Goal: Task Accomplishment & Management: Complete application form

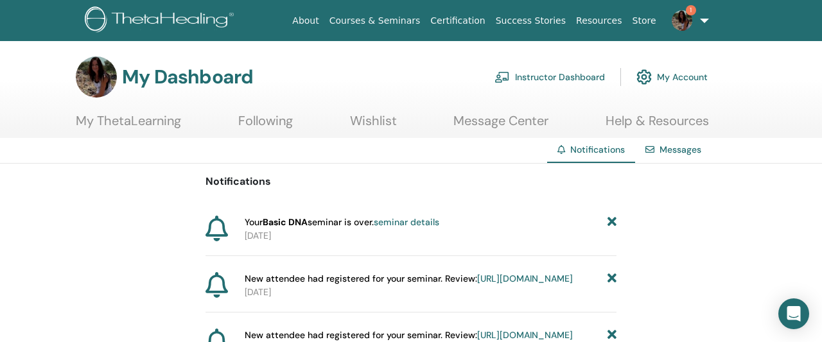
click at [421, 221] on link "seminar details" at bounding box center [407, 222] width 66 height 12
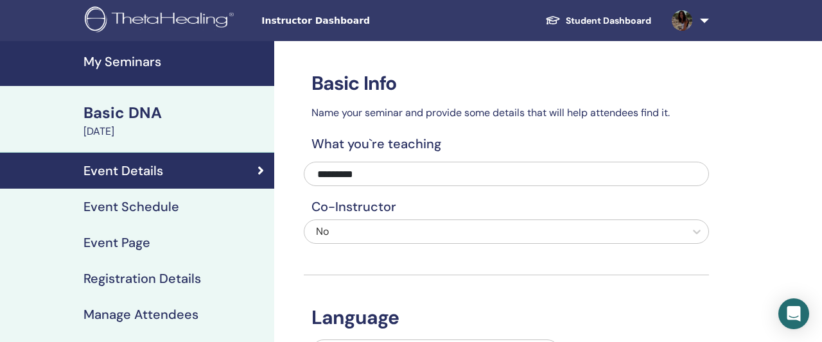
click at [133, 290] on link "Registration Details" at bounding box center [137, 279] width 274 height 36
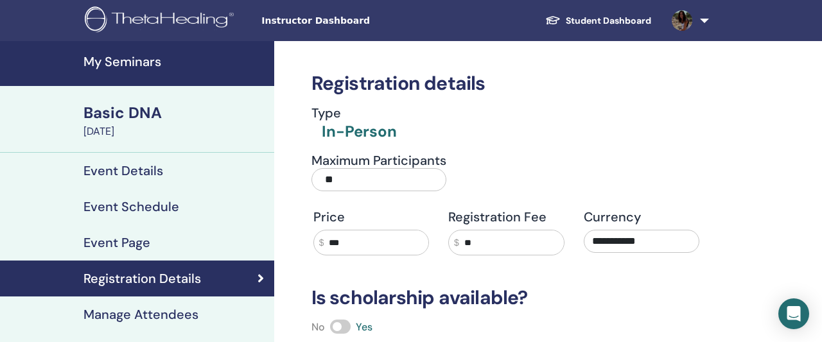
click at [103, 168] on h4 "Event Details" at bounding box center [123, 170] width 80 height 15
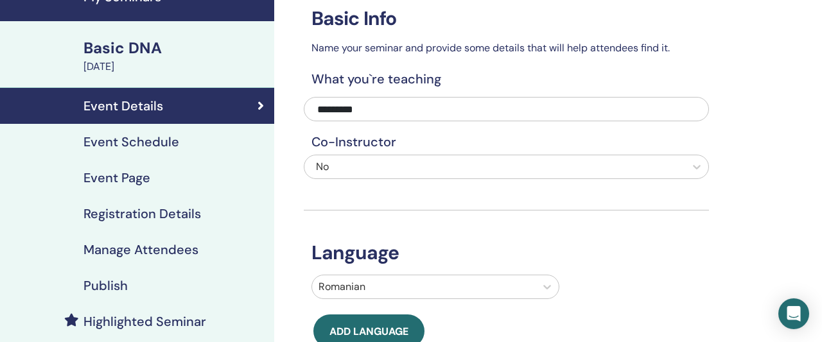
scroll to position [67, 0]
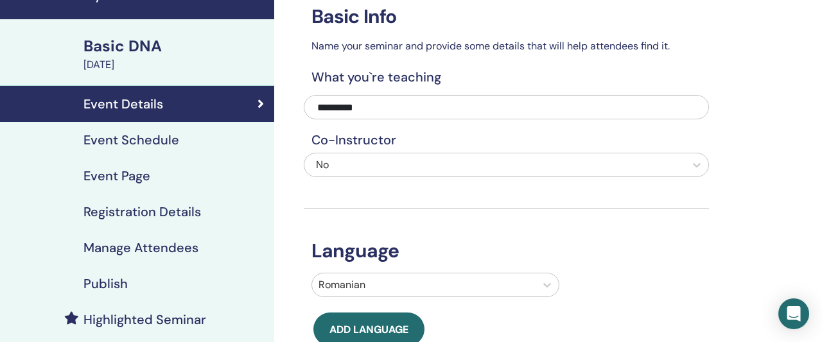
click at [121, 246] on h4 "Manage Attendees" at bounding box center [140, 247] width 115 height 15
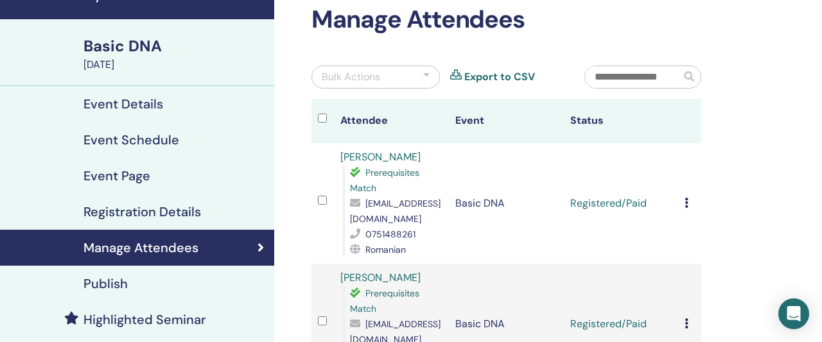
click at [688, 198] on icon at bounding box center [687, 203] width 4 height 10
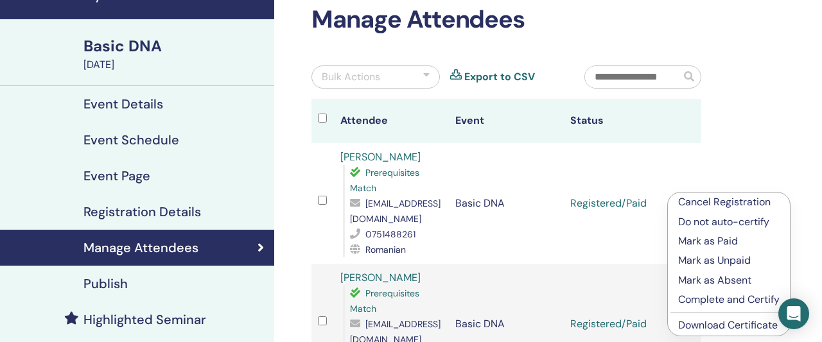
click at [719, 304] on p "Complete and Certify" at bounding box center [728, 299] width 101 height 15
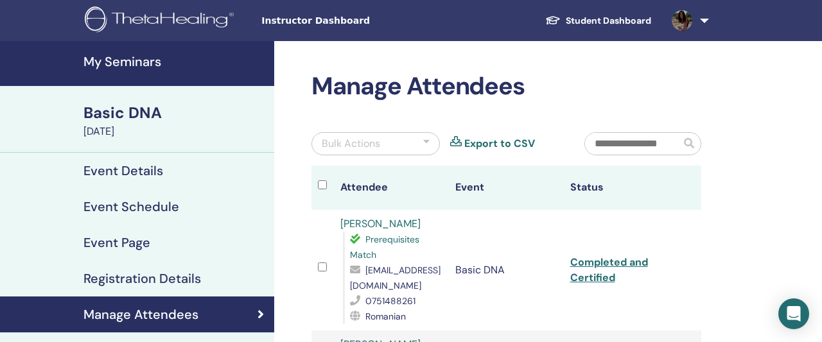
scroll to position [67, 0]
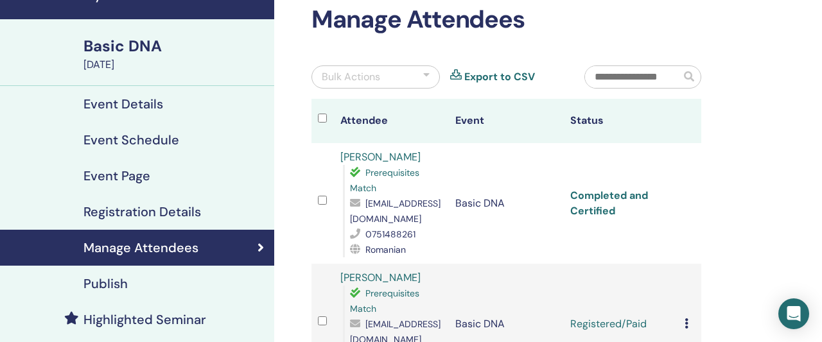
click at [611, 192] on link "Completed and Certified" at bounding box center [609, 203] width 78 height 29
click at [688, 319] on icon at bounding box center [687, 324] width 4 height 10
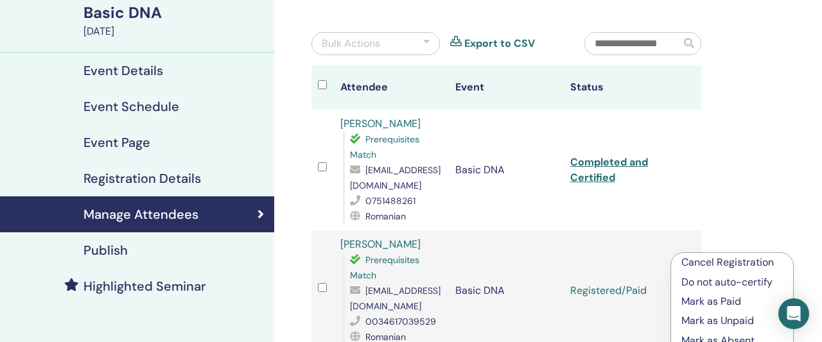
scroll to position [134, 0]
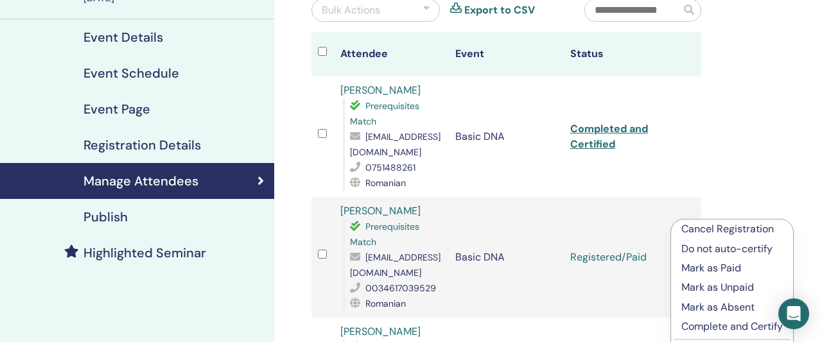
click at [701, 329] on p "Complete and Certify" at bounding box center [731, 326] width 101 height 15
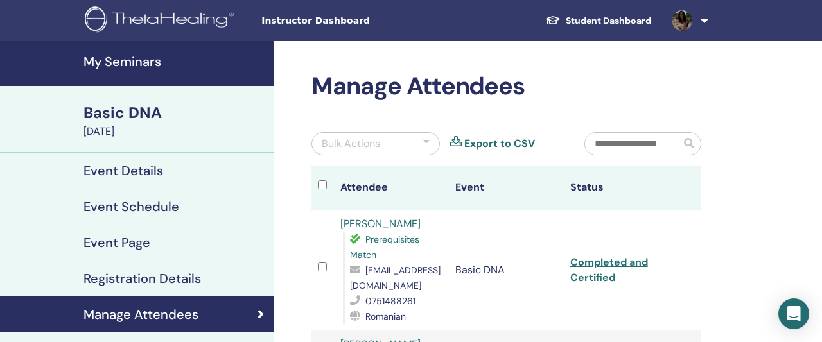
scroll to position [134, 0]
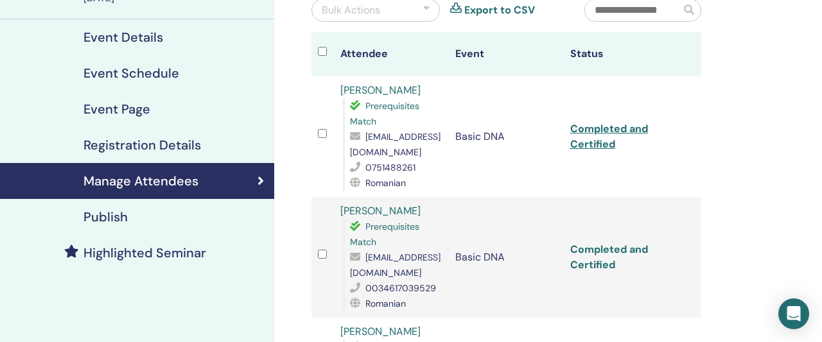
click at [616, 243] on link "Completed and Certified" at bounding box center [609, 257] width 78 height 29
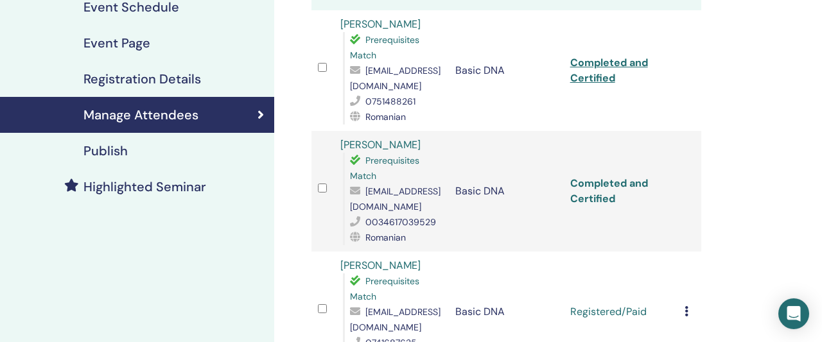
scroll to position [200, 0]
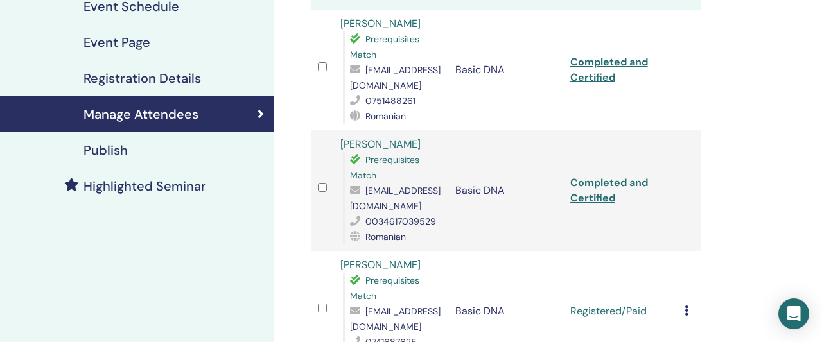
click at [688, 306] on icon at bounding box center [687, 311] width 4 height 10
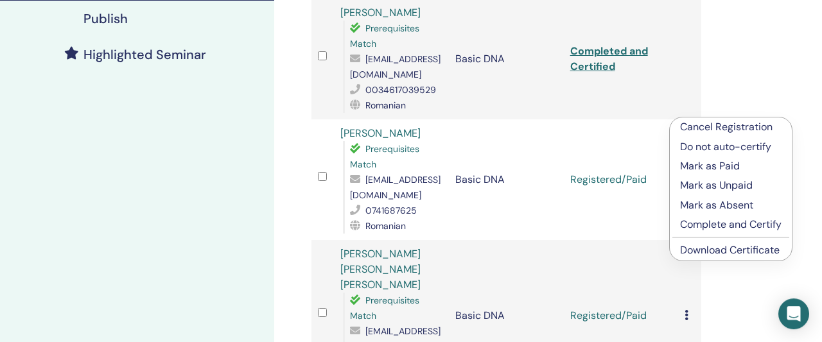
scroll to position [334, 0]
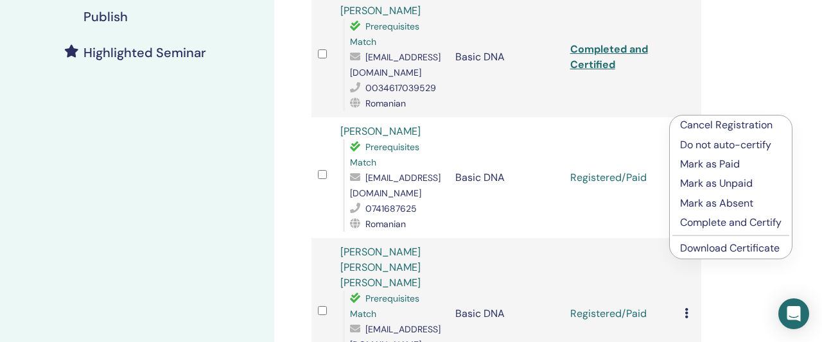
click at [707, 215] on p "Complete and Certify" at bounding box center [730, 222] width 101 height 15
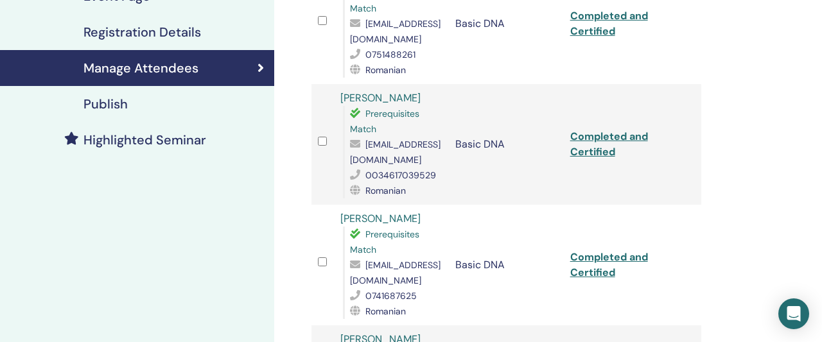
scroll to position [334, 0]
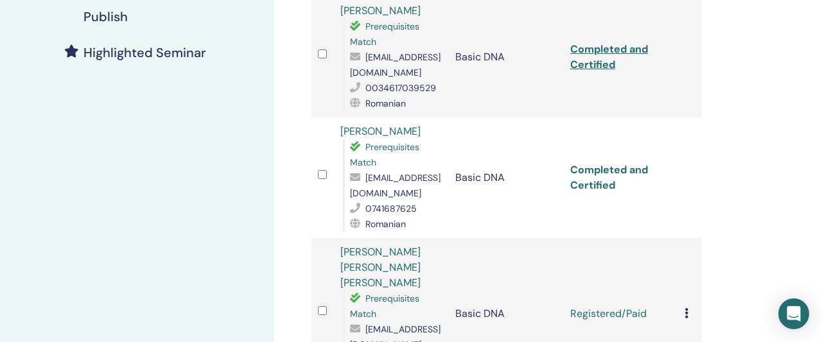
click at [617, 163] on link "Completed and Certified" at bounding box center [609, 177] width 78 height 29
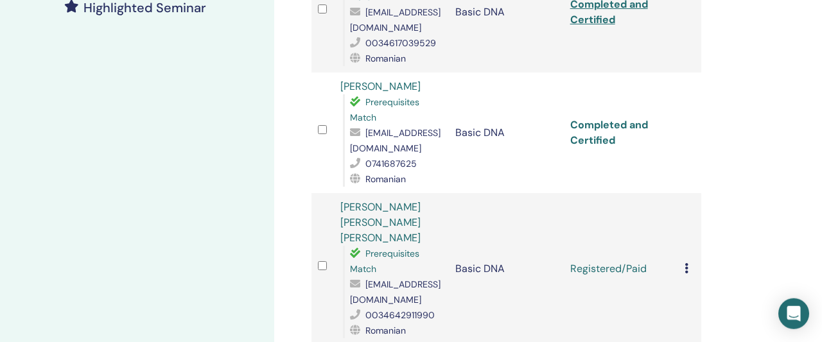
scroll to position [401, 0]
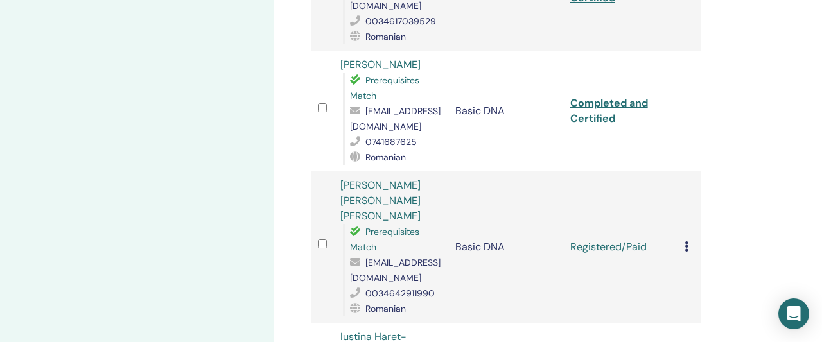
click at [688, 241] on icon at bounding box center [687, 246] width 4 height 10
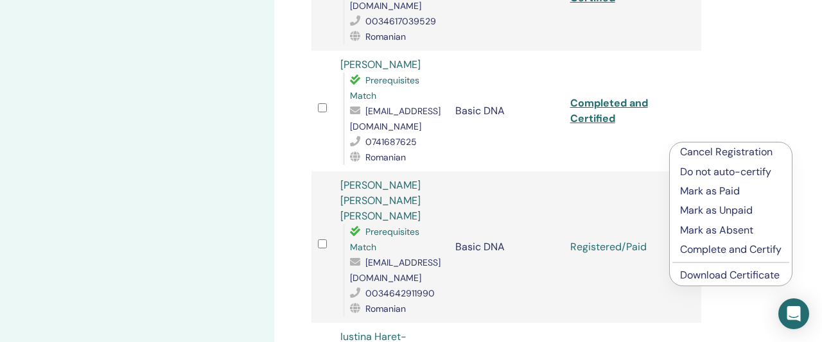
click at [734, 276] on link "Download Certificate" at bounding box center [730, 274] width 100 height 13
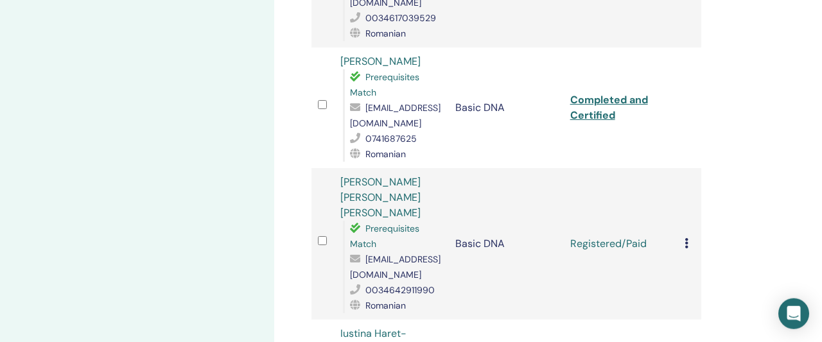
scroll to position [468, 0]
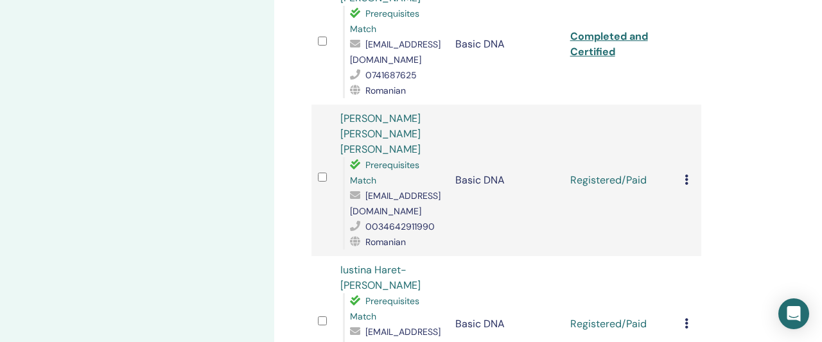
click at [688, 175] on icon at bounding box center [687, 180] width 4 height 10
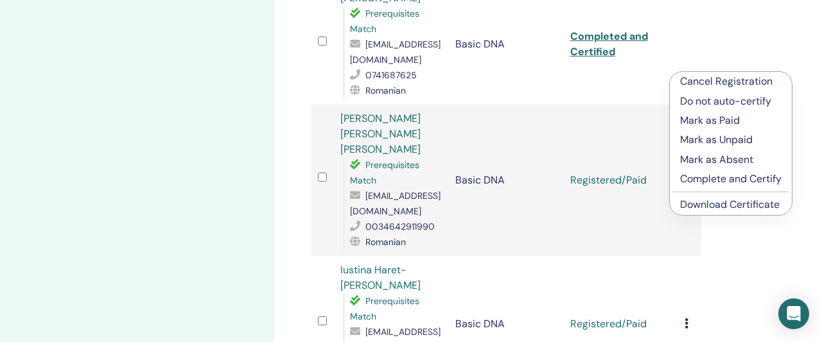
click at [703, 204] on link "Download Certificate" at bounding box center [730, 204] width 100 height 13
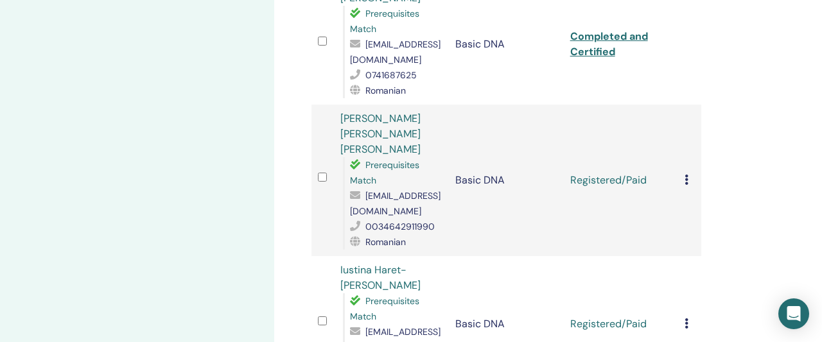
click at [692, 173] on div "Cancel Registration Do not auto-certify Mark as Paid Mark as Unpaid Mark as Abs…" at bounding box center [690, 180] width 10 height 15
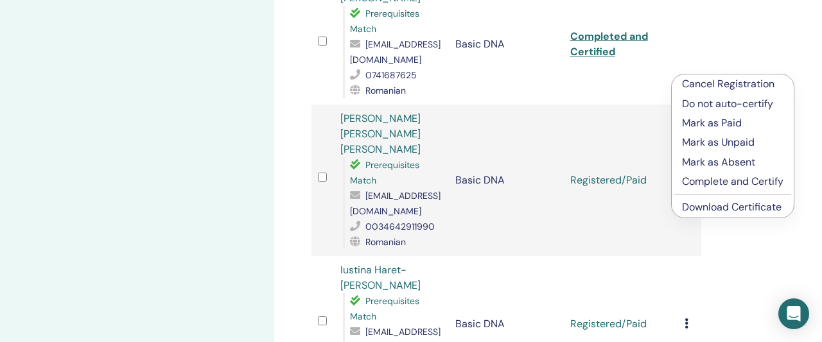
click at [530, 105] on td "Basic DNA" at bounding box center [506, 181] width 115 height 152
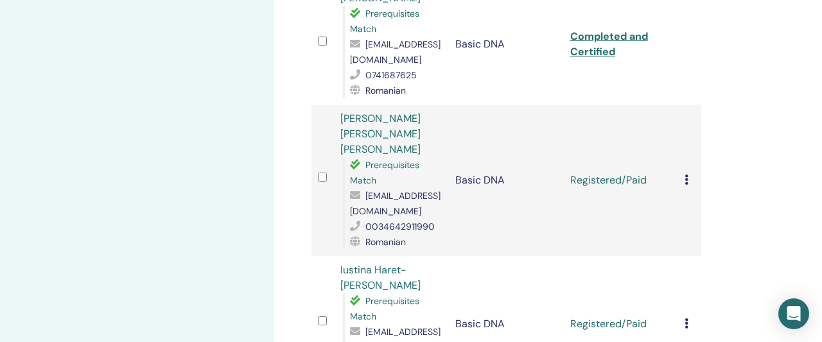
click at [689, 105] on td "Cancel Registration Do not auto-certify Mark as Paid Mark as Unpaid Mark as Abs…" at bounding box center [689, 181] width 23 height 152
click at [688, 175] on icon at bounding box center [687, 180] width 4 height 10
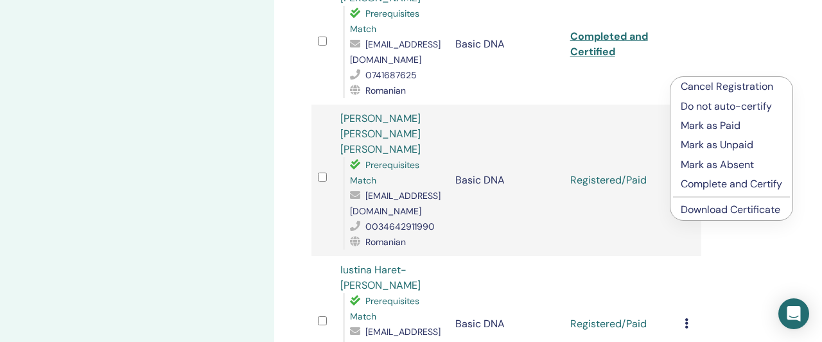
click at [706, 183] on p "Complete and Certify" at bounding box center [731, 184] width 101 height 15
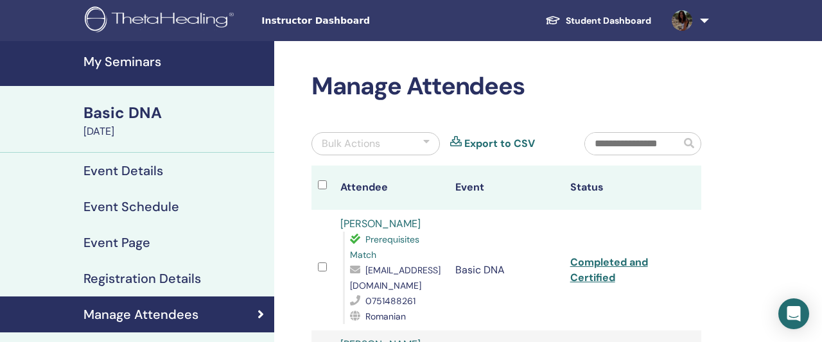
scroll to position [468, 0]
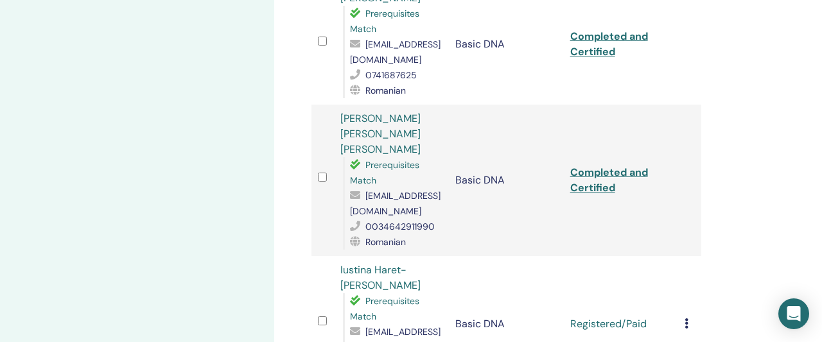
click at [688, 319] on icon at bounding box center [687, 324] width 4 height 10
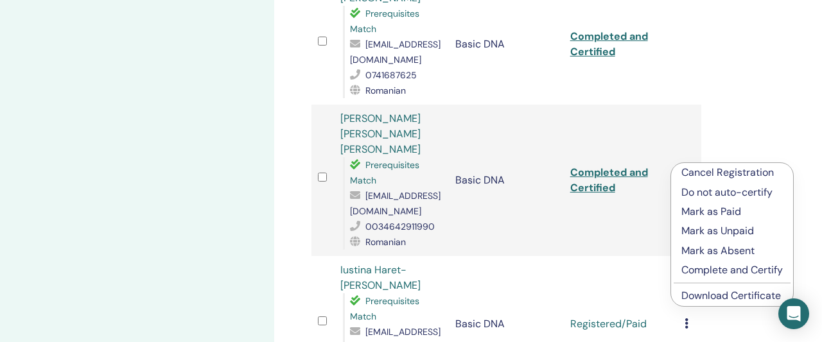
click at [711, 272] on p "Complete and Certify" at bounding box center [731, 270] width 101 height 15
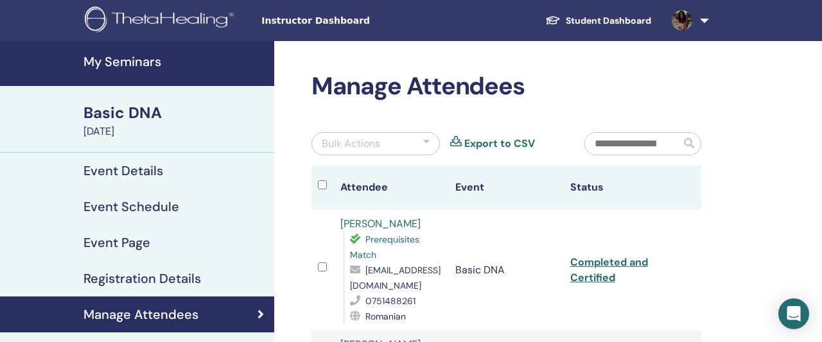
scroll to position [468, 0]
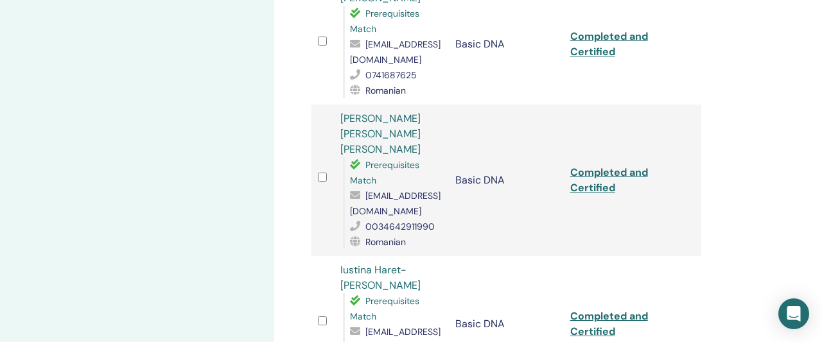
click at [624, 256] on td "Completed and Certified" at bounding box center [621, 324] width 115 height 136
click at [623, 310] on link "Completed and Certified" at bounding box center [609, 324] width 78 height 29
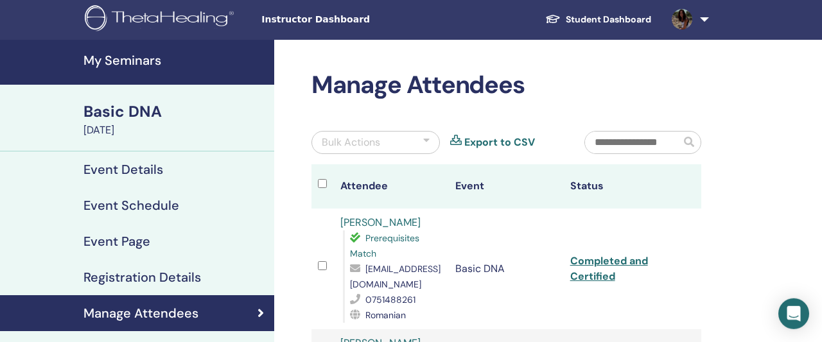
scroll to position [0, 0]
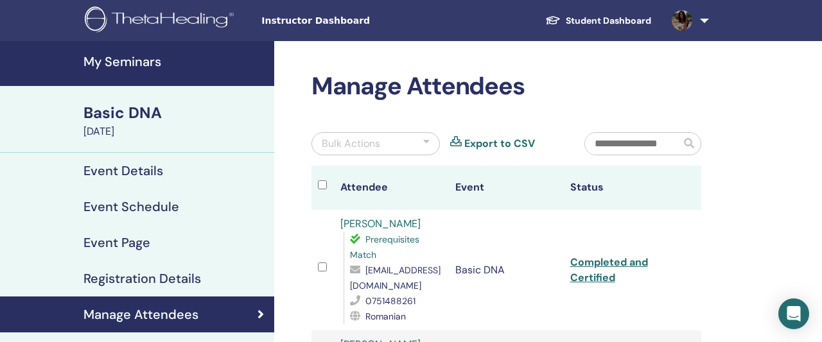
click at [111, 168] on h4 "Event Details" at bounding box center [123, 170] width 80 height 15
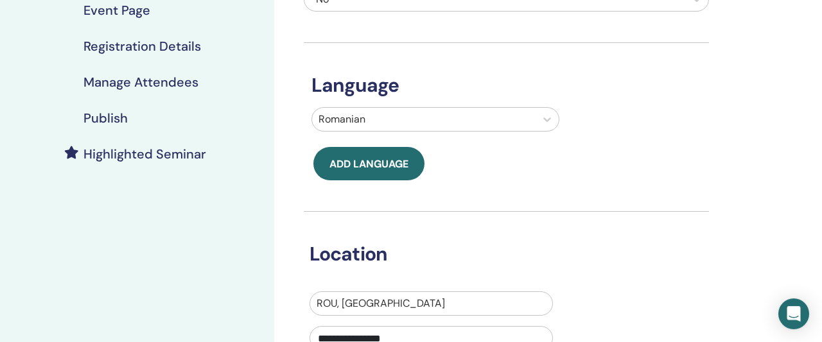
scroll to position [401, 0]
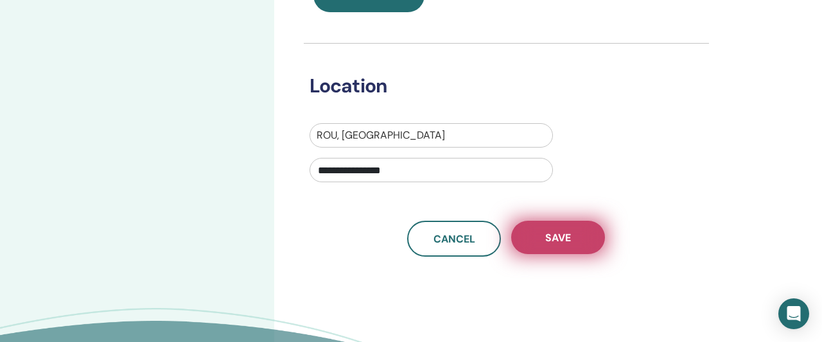
click at [544, 239] on button "Save" at bounding box center [558, 237] width 94 height 33
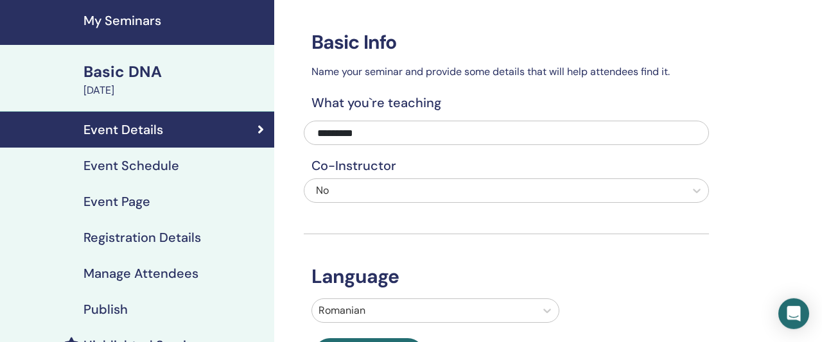
scroll to position [0, 0]
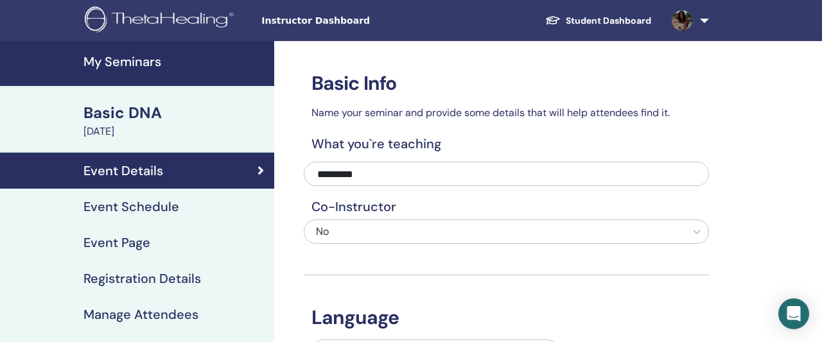
click at [132, 136] on div "[DATE]" at bounding box center [174, 131] width 183 height 15
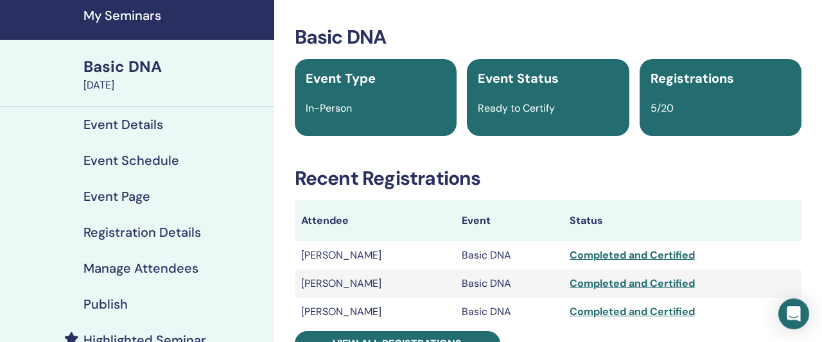
scroll to position [67, 0]
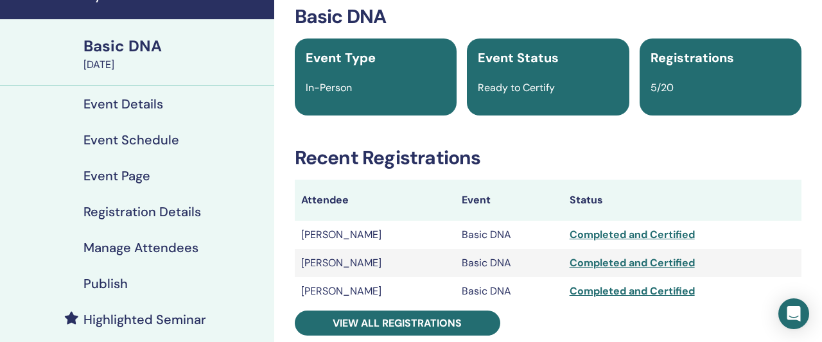
click at [317, 87] on span "In-Person" at bounding box center [329, 87] width 46 height 13
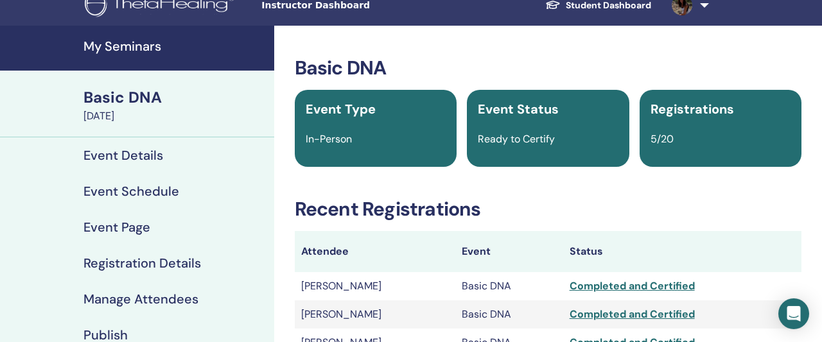
scroll to position [0, 0]
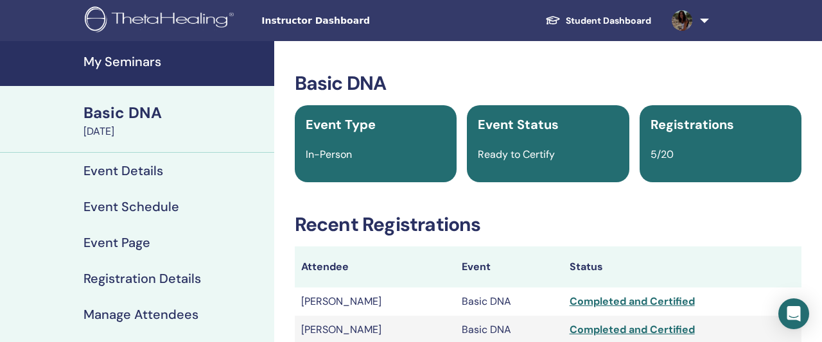
click at [115, 132] on div "[DATE]" at bounding box center [174, 131] width 183 height 15
click at [309, 17] on span "Instructor Dashboard" at bounding box center [357, 20] width 193 height 13
click at [531, 117] on span "Event Status" at bounding box center [518, 124] width 81 height 17
click at [123, 62] on h4 "My Seminars" at bounding box center [174, 61] width 183 height 15
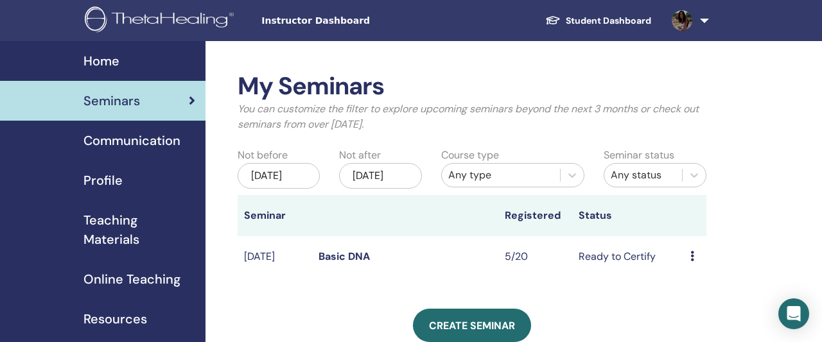
click at [301, 189] on div "Jun/15, 2025" at bounding box center [279, 176] width 82 height 26
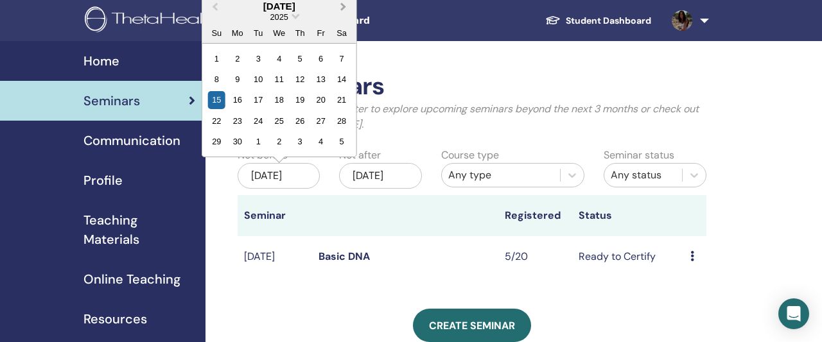
click at [342, 10] on button "Next Month" at bounding box center [345, 7] width 21 height 21
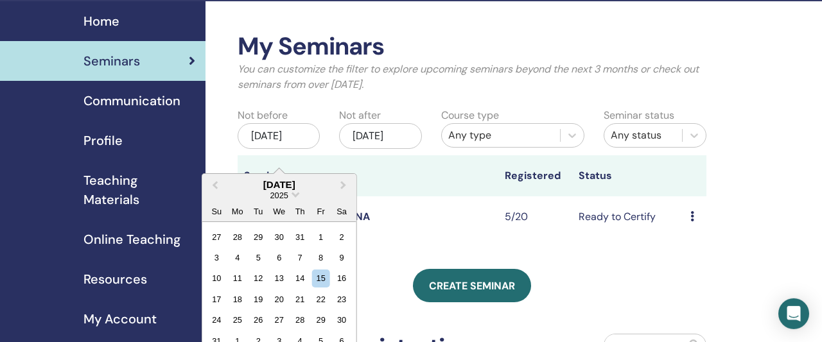
scroll to position [67, 0]
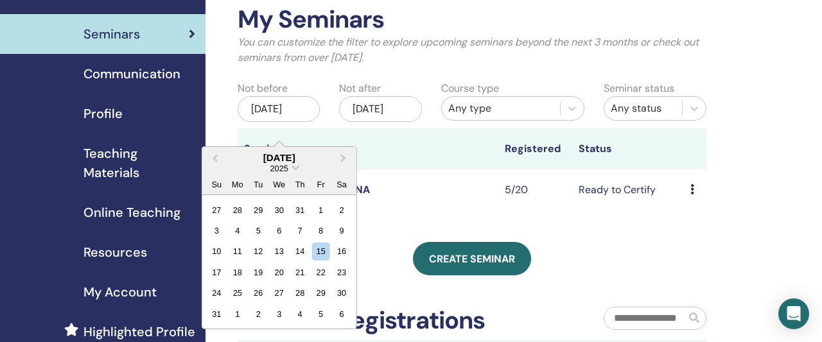
click at [272, 120] on div "Jun/15, 2025" at bounding box center [279, 109] width 82 height 26
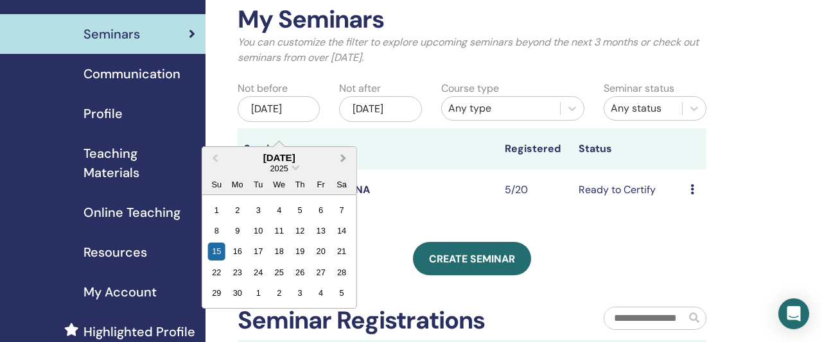
click at [344, 157] on span "Next Month" at bounding box center [344, 157] width 0 height 13
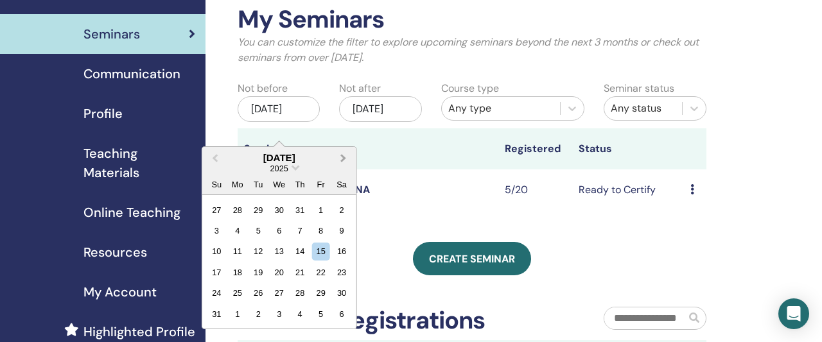
click at [344, 157] on span "Next Month" at bounding box center [344, 157] width 0 height 13
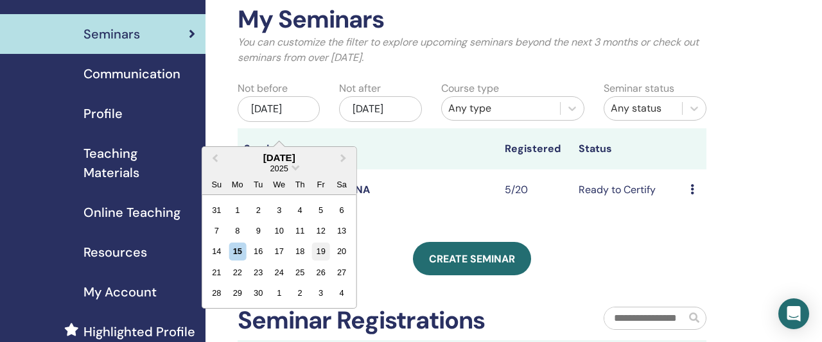
click at [322, 250] on div "19" at bounding box center [320, 251] width 17 height 17
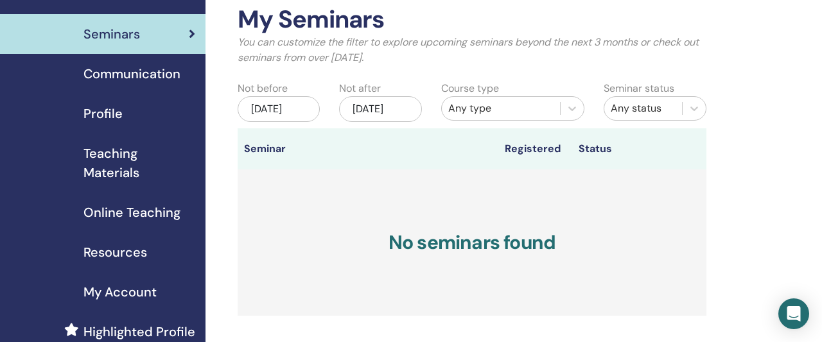
click at [391, 118] on div "Dec/15, 2025" at bounding box center [380, 109] width 82 height 26
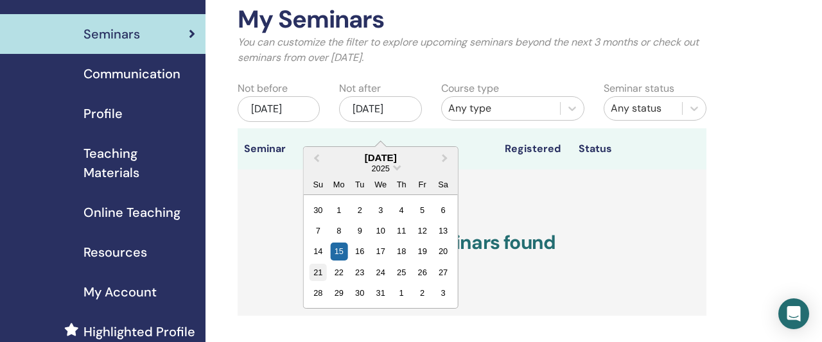
click at [319, 270] on div "21" at bounding box center [318, 272] width 17 height 17
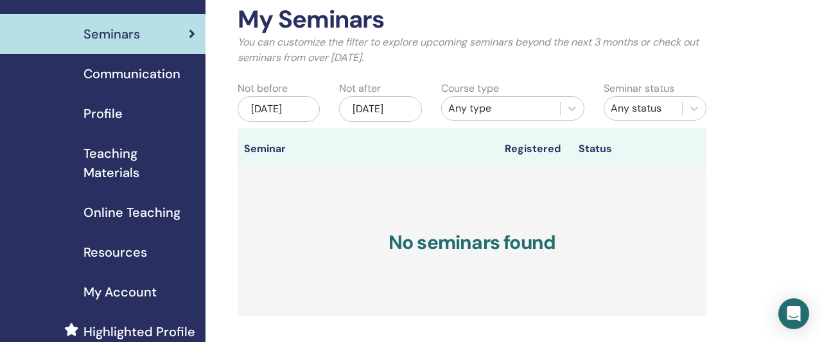
click at [476, 111] on div "Any type" at bounding box center [500, 108] width 105 height 15
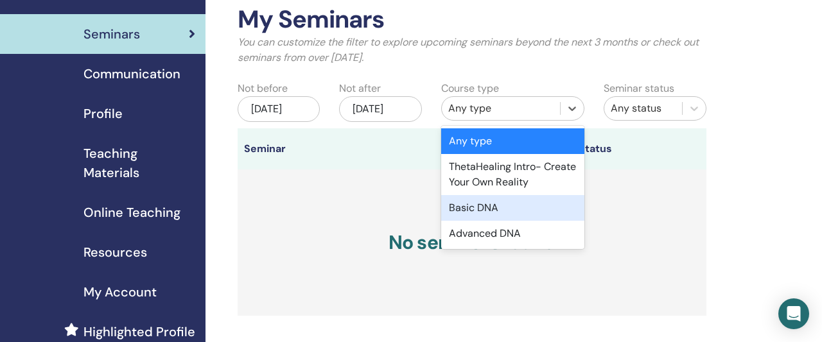
click at [478, 213] on div "Basic DNA" at bounding box center [512, 208] width 143 height 26
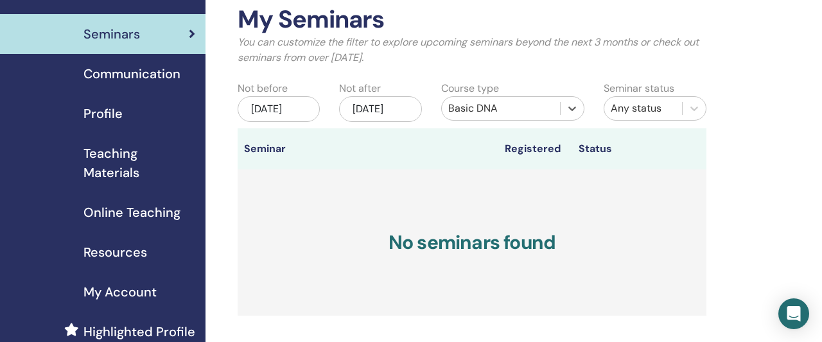
click at [625, 112] on div "Any status" at bounding box center [643, 108] width 65 height 15
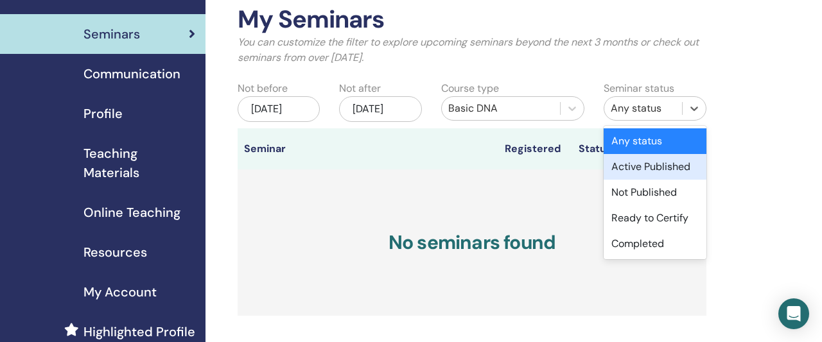
click at [649, 170] on div "Active Published" at bounding box center [655, 167] width 103 height 26
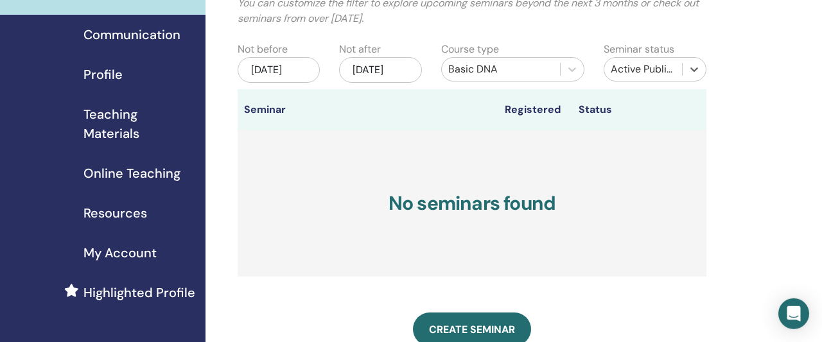
scroll to position [134, 0]
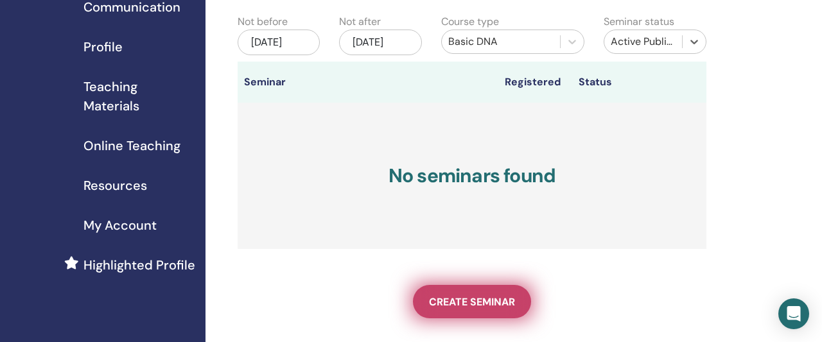
click at [464, 309] on span "Create seminar" at bounding box center [472, 301] width 86 height 13
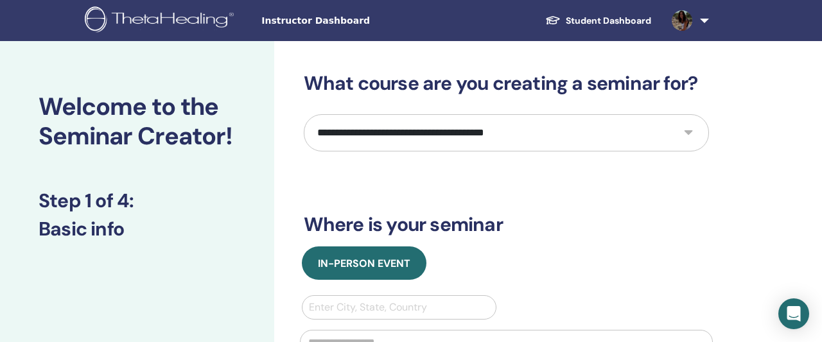
click at [304, 114] on select "**********" at bounding box center [506, 132] width 405 height 37
select select "*"
click option "*********" at bounding box center [0, 0] width 0 height 0
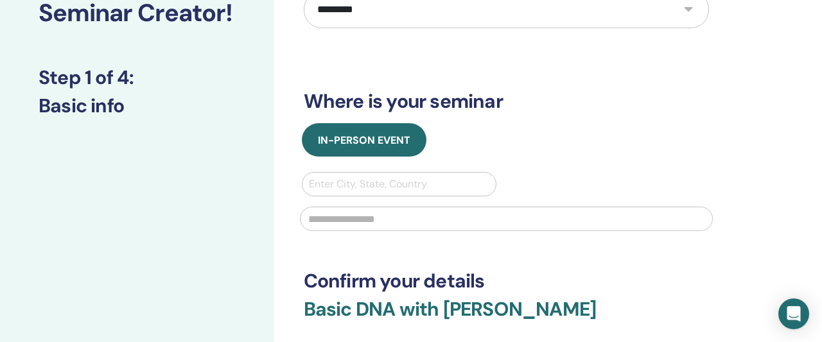
scroll to position [134, 0]
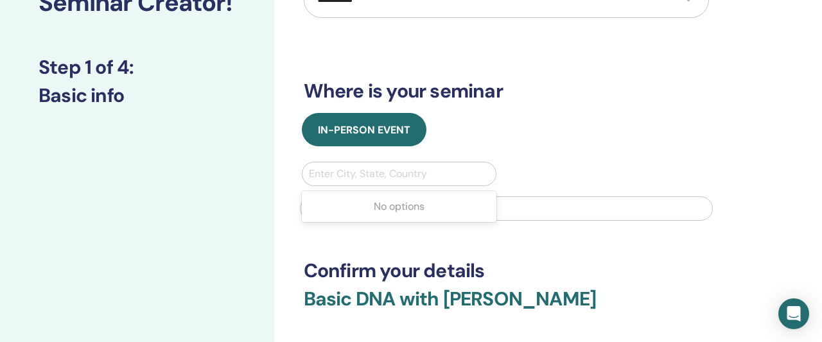
click at [351, 179] on div at bounding box center [399, 174] width 181 height 18
type input "*******"
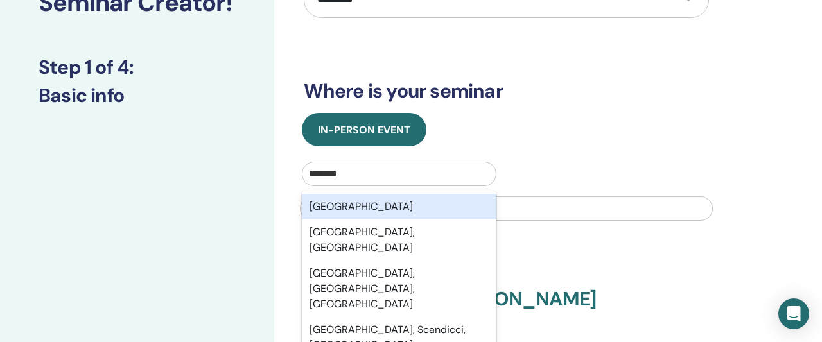
click at [340, 208] on div "[GEOGRAPHIC_DATA]" at bounding box center [399, 207] width 195 height 26
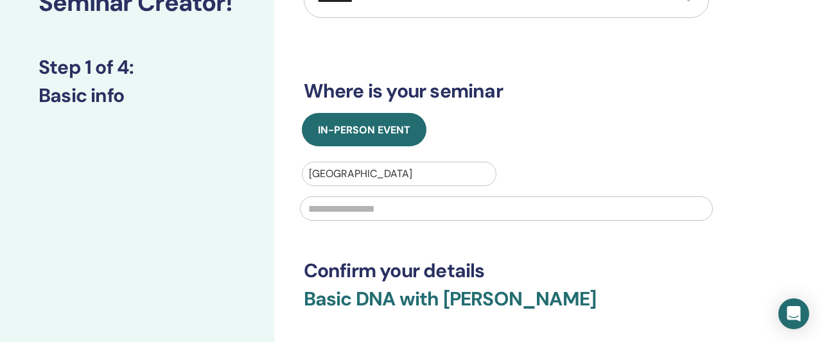
click at [350, 211] on input "text" at bounding box center [506, 209] width 413 height 24
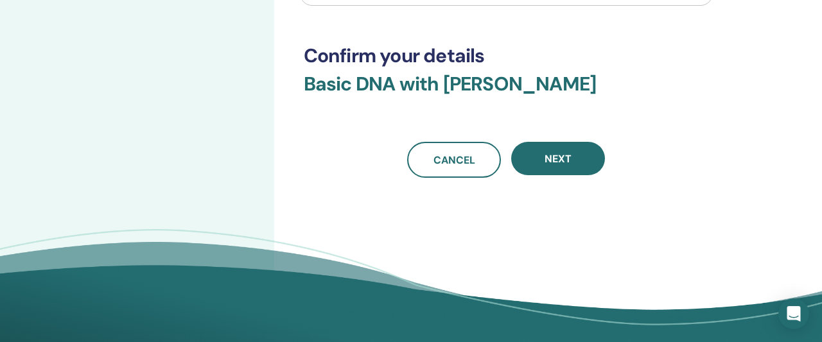
scroll to position [401, 0]
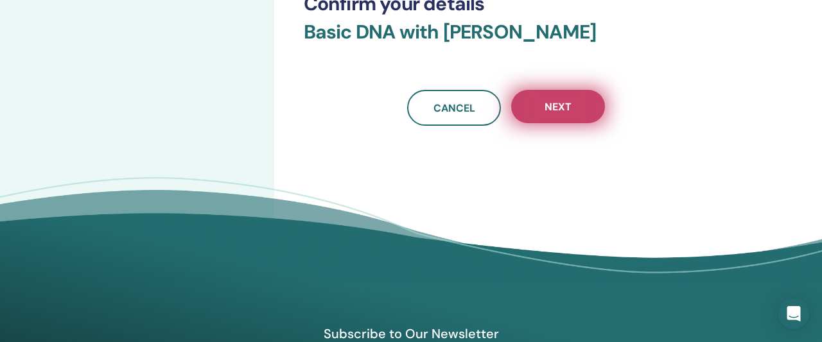
type input "**********"
click at [566, 109] on span "Next" at bounding box center [558, 106] width 27 height 13
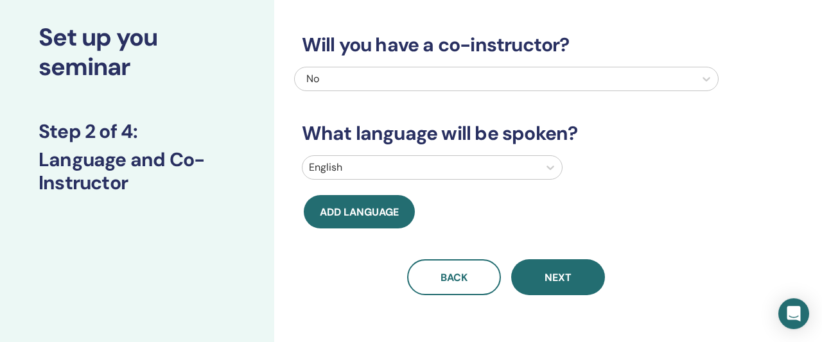
scroll to position [67, 0]
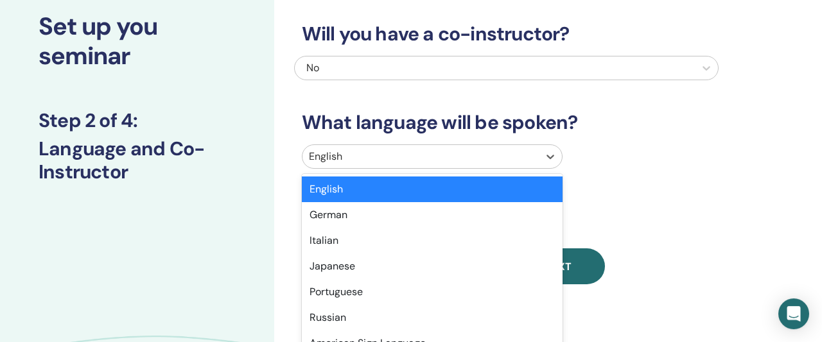
click at [333, 169] on div "option English selected, 1 of 47. 47 results available. Use Up and Down to choo…" at bounding box center [432, 156] width 261 height 24
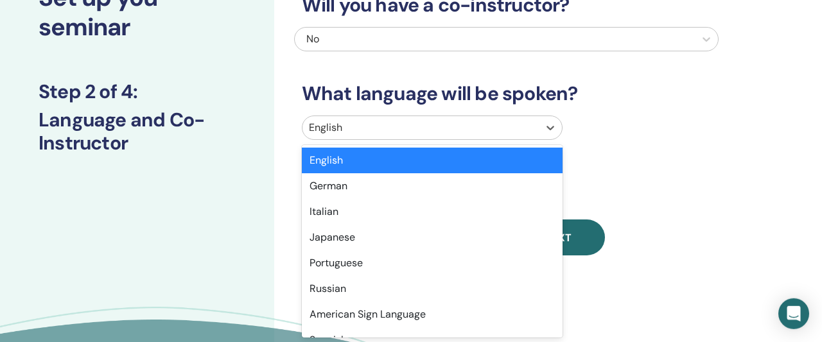
scroll to position [110, 0]
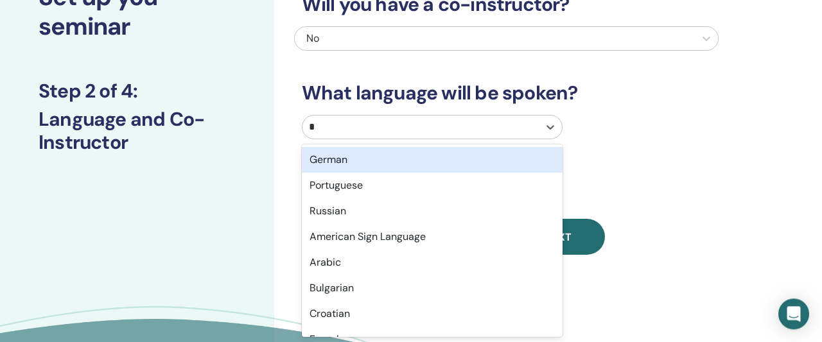
type input "**"
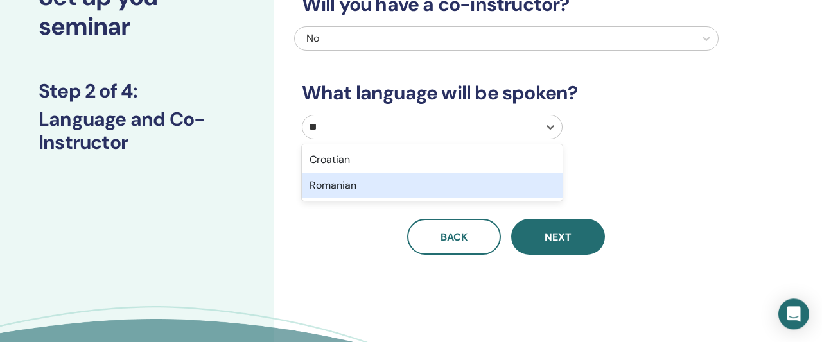
click at [347, 186] on div "Romanian" at bounding box center [432, 186] width 261 height 26
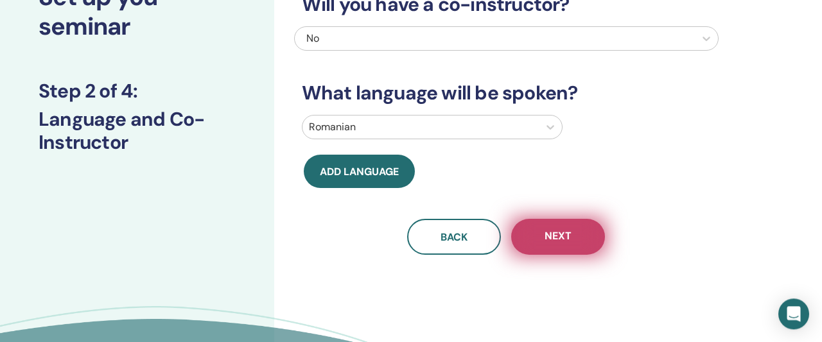
click at [551, 229] on button "Next" at bounding box center [558, 237] width 94 height 36
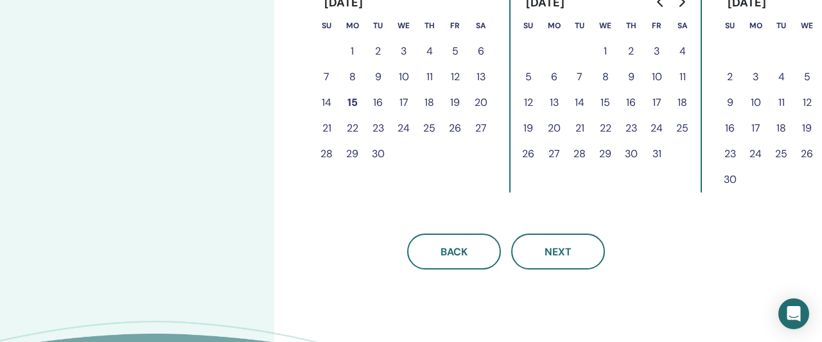
scroll to position [267, 0]
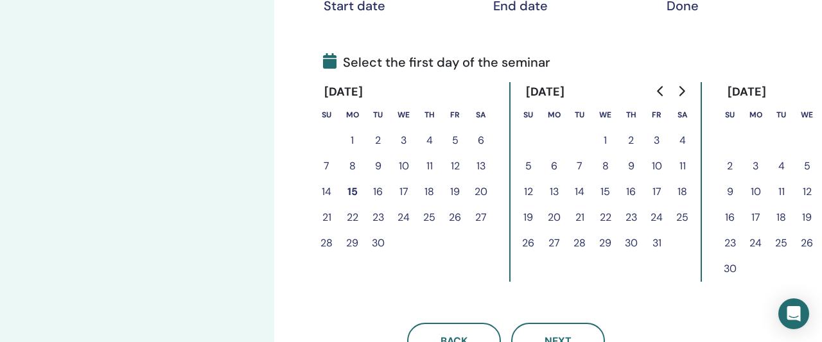
click at [457, 192] on button "19" at bounding box center [455, 192] width 26 height 26
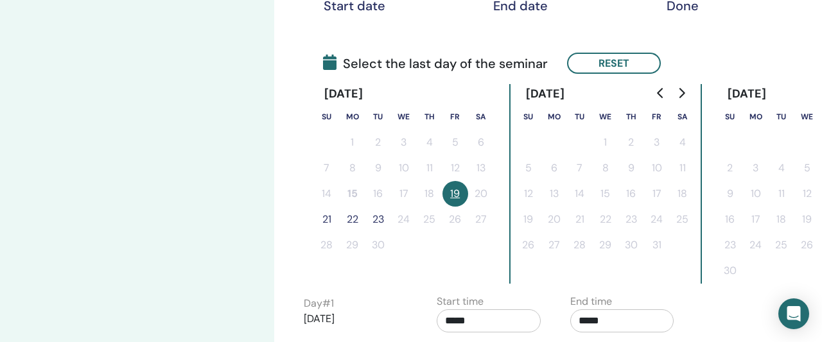
click at [326, 222] on button "21" at bounding box center [327, 220] width 26 height 26
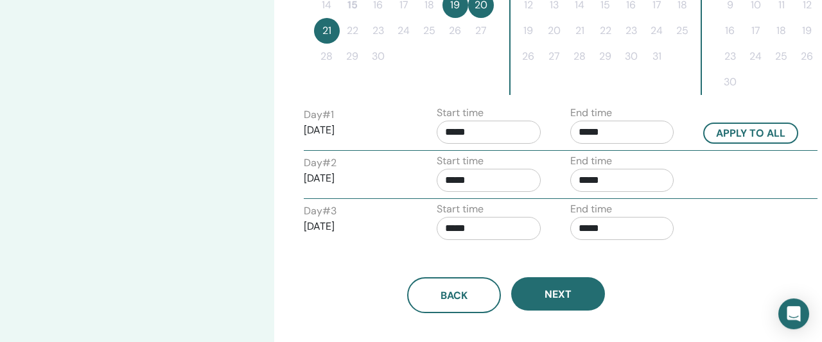
scroll to position [468, 0]
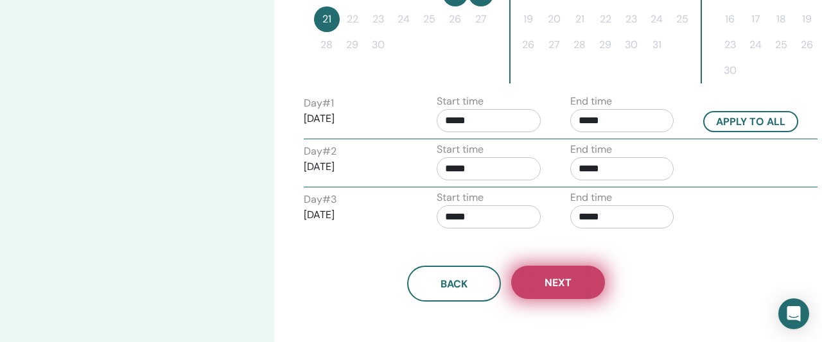
click at [561, 279] on span "Next" at bounding box center [558, 282] width 27 height 13
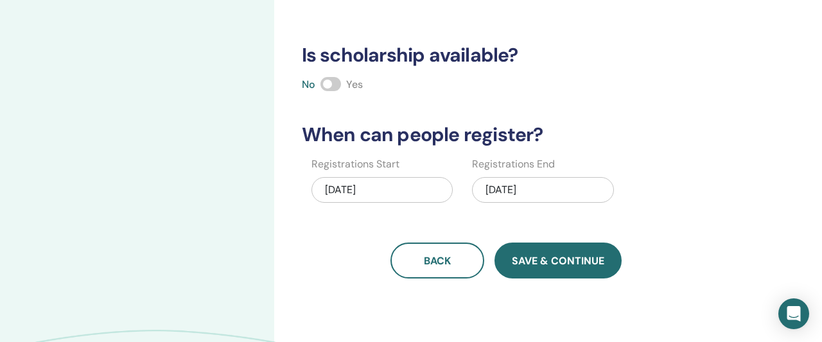
click at [571, 263] on span "Save & Continue" at bounding box center [558, 260] width 92 height 13
click at [574, 273] on button "Save & Continue" at bounding box center [557, 261] width 127 height 36
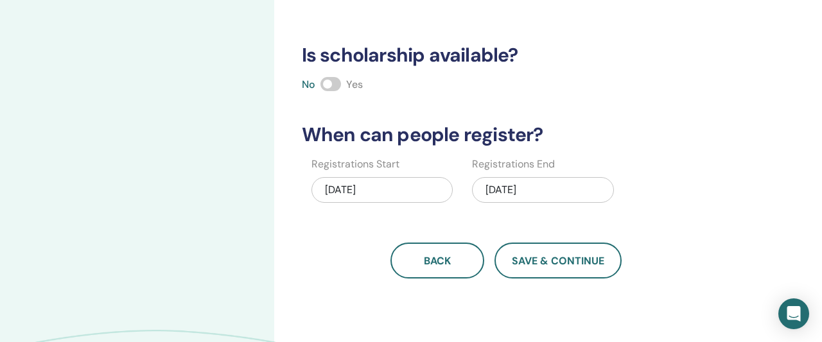
click at [335, 81] on span at bounding box center [330, 84] width 21 height 14
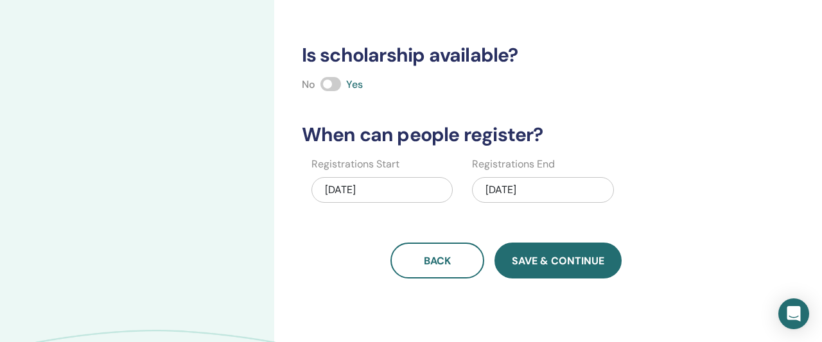
click at [533, 263] on span "Save & Continue" at bounding box center [558, 260] width 92 height 13
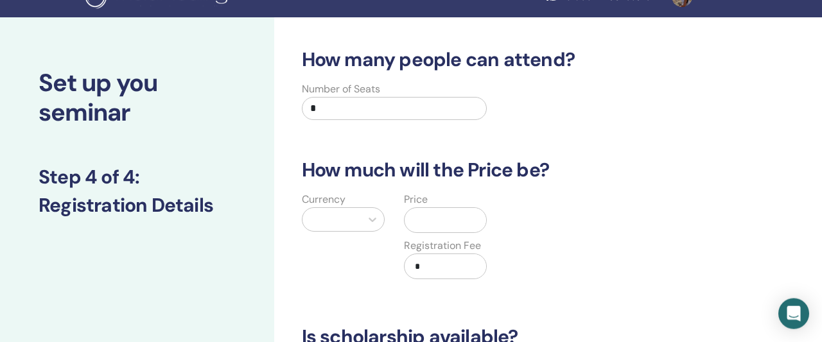
scroll to position [0, 0]
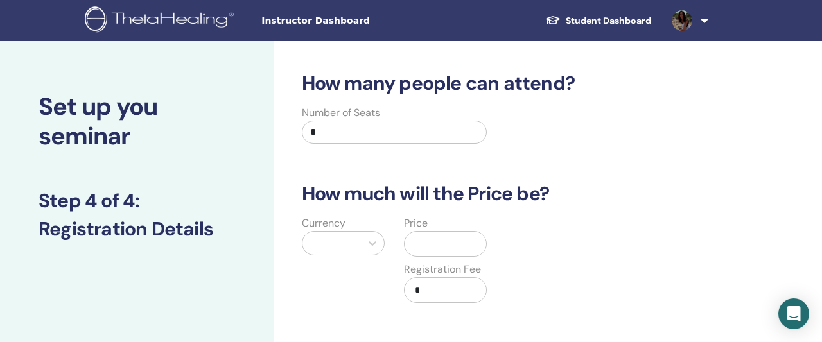
click at [356, 140] on input "*" at bounding box center [395, 132] width 186 height 23
type input "**"
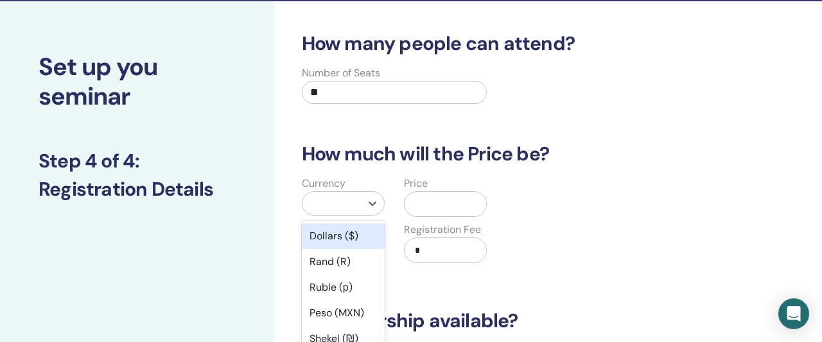
click at [332, 216] on div "option Dollars ($) focused, 1 of 45. 45 results available. Use Up and Down to c…" at bounding box center [343, 203] width 83 height 24
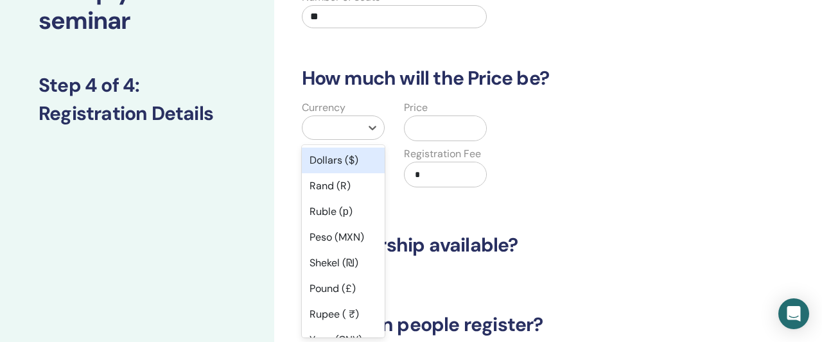
scroll to position [116, 0]
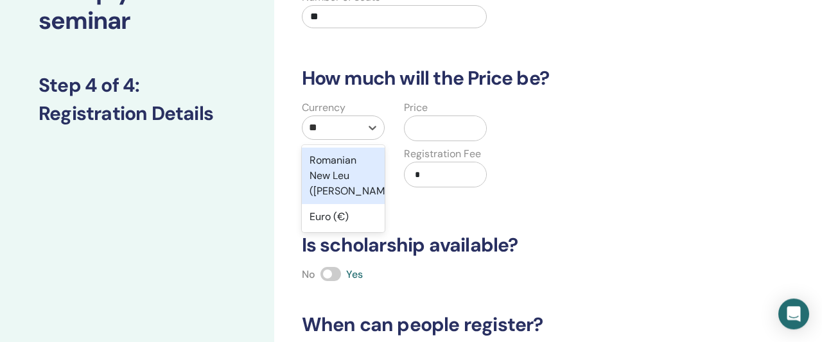
type input "***"
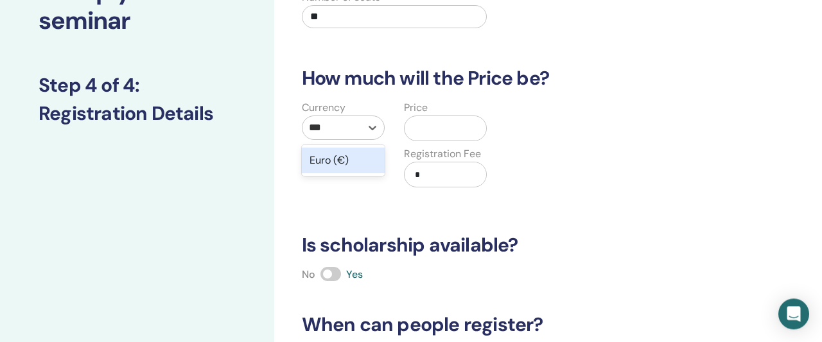
click at [328, 162] on div "Euro (€)" at bounding box center [343, 161] width 83 height 26
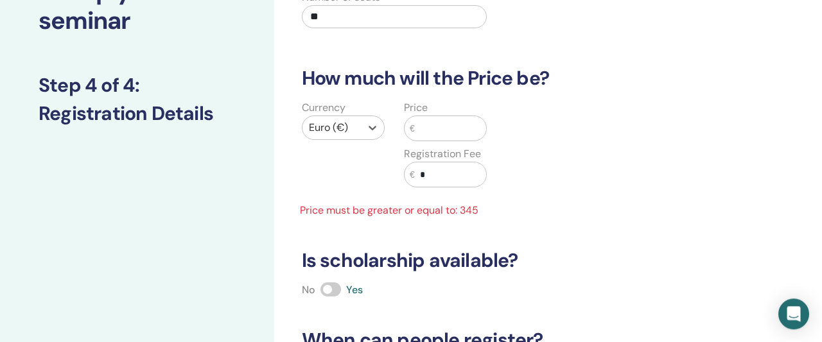
click at [455, 134] on input "text" at bounding box center [451, 128] width 72 height 24
type input "*"
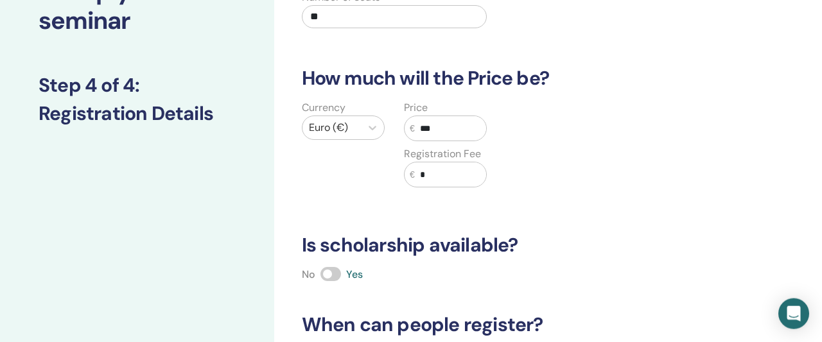
type input "***"
click at [439, 170] on input "*" at bounding box center [451, 174] width 72 height 24
type input "*"
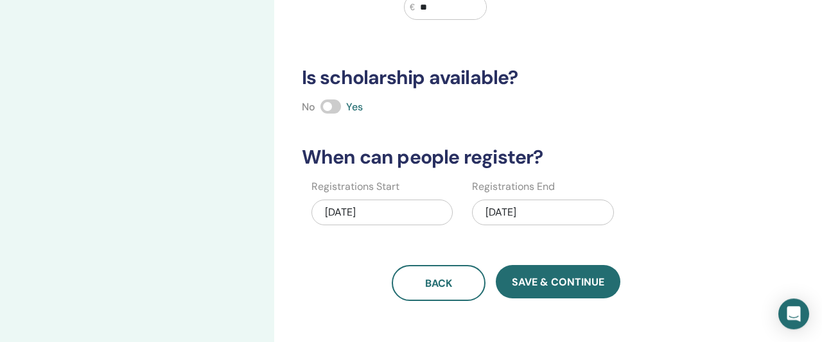
scroll to position [316, 0]
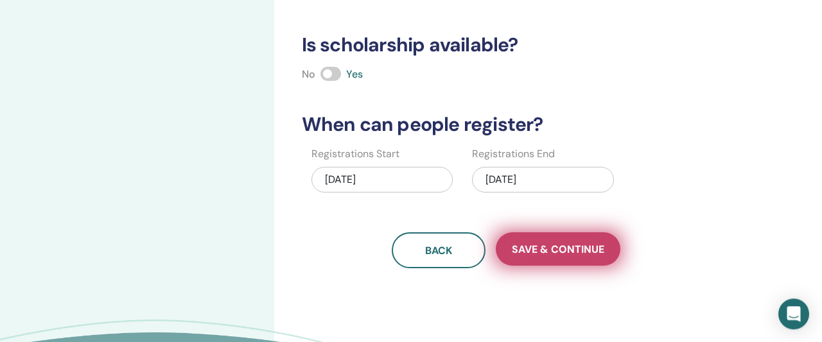
type input "**"
click at [544, 248] on span "Save & Continue" at bounding box center [558, 249] width 92 height 13
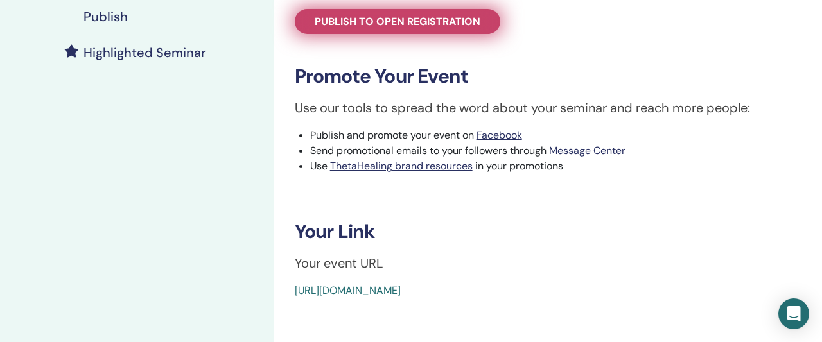
scroll to position [267, 0]
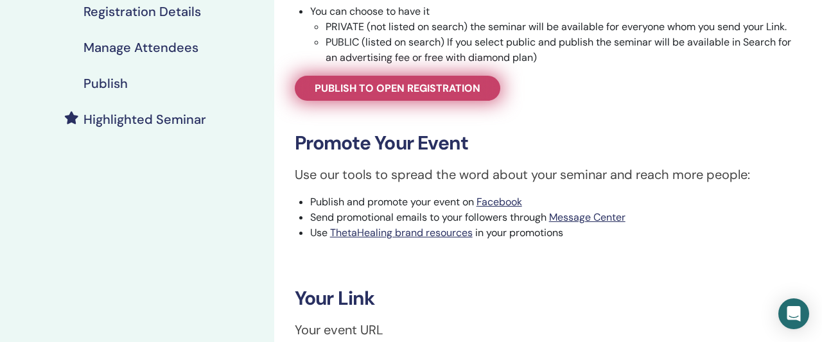
click at [396, 84] on span "Publish to open registration" at bounding box center [398, 88] width 166 height 13
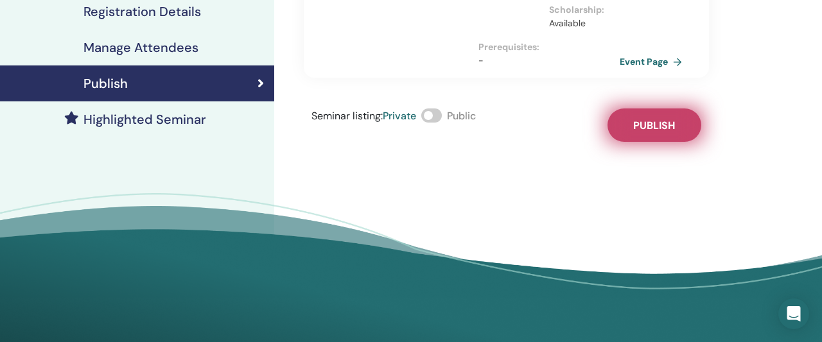
click at [654, 130] on span "Publish" at bounding box center [654, 125] width 42 height 13
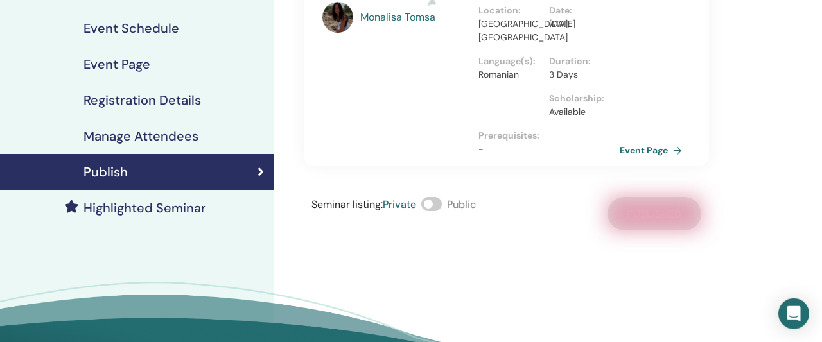
scroll to position [200, 0]
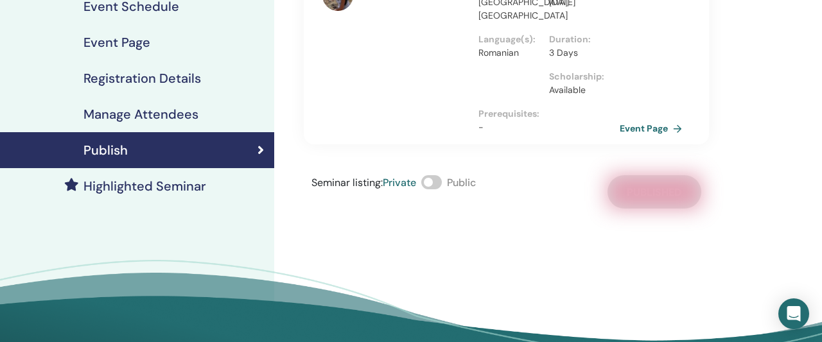
click at [437, 180] on span at bounding box center [431, 182] width 21 height 14
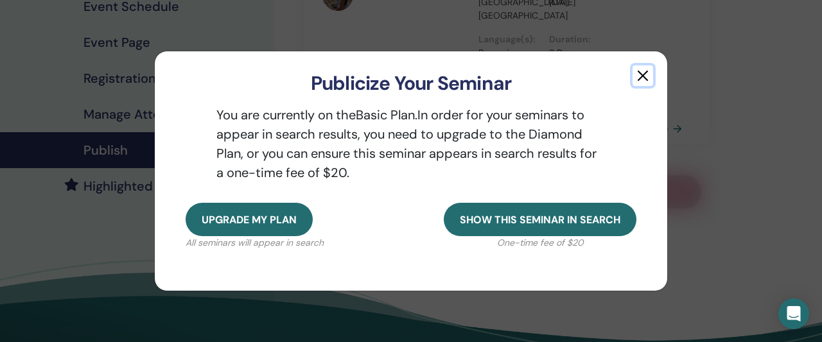
click at [647, 73] on button "button" at bounding box center [643, 76] width 21 height 21
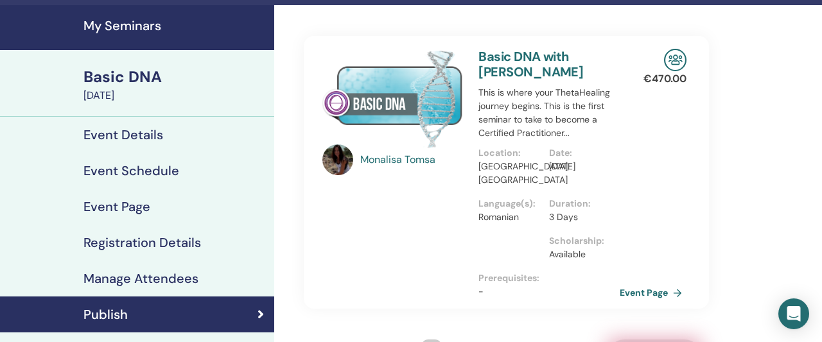
scroll to position [0, 0]
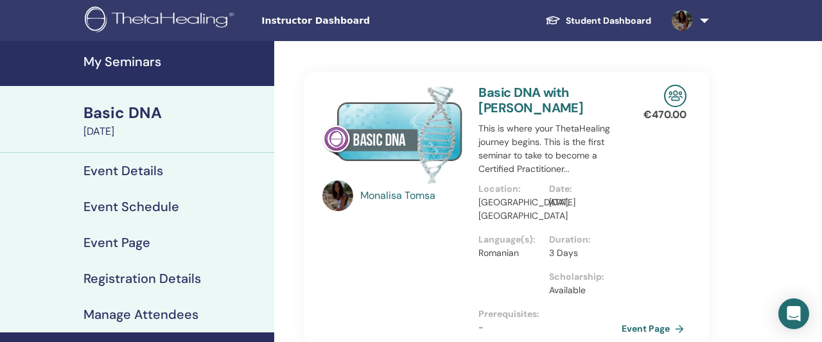
click at [646, 324] on link "Event Page" at bounding box center [655, 328] width 67 height 19
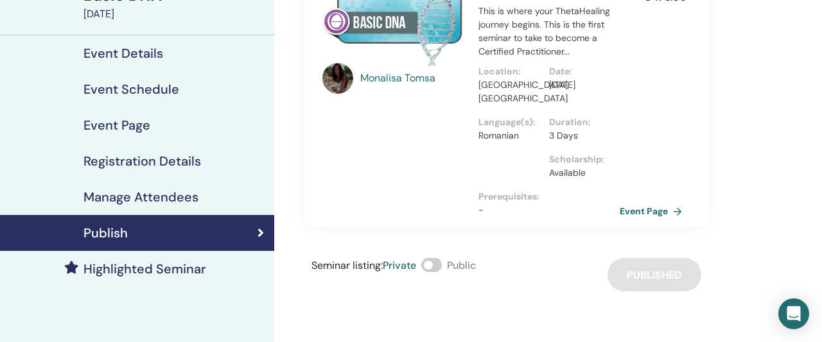
scroll to position [200, 0]
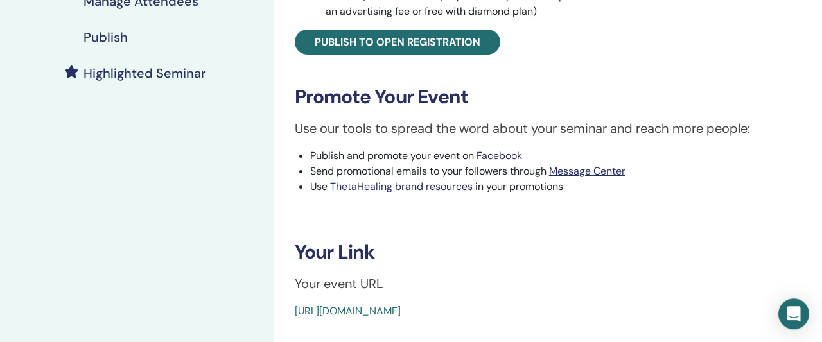
scroll to position [334, 0]
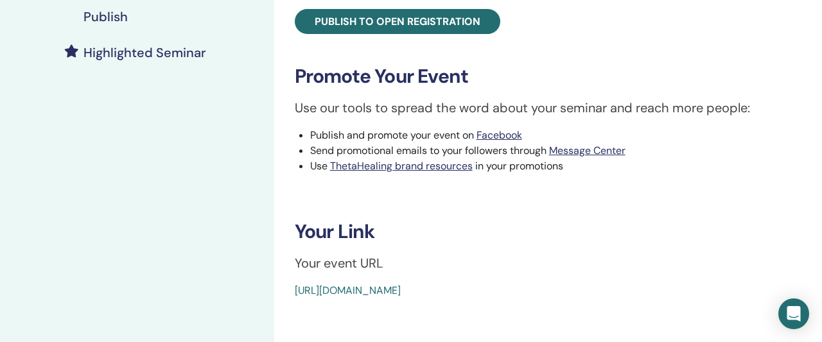
click at [293, 292] on div "Basic DNA Event Type In-Person Event Status Active Published Registrations 0/10…" at bounding box center [548, 18] width 532 height 561
click at [401, 290] on link "[URL][DOMAIN_NAME]" at bounding box center [348, 290] width 106 height 13
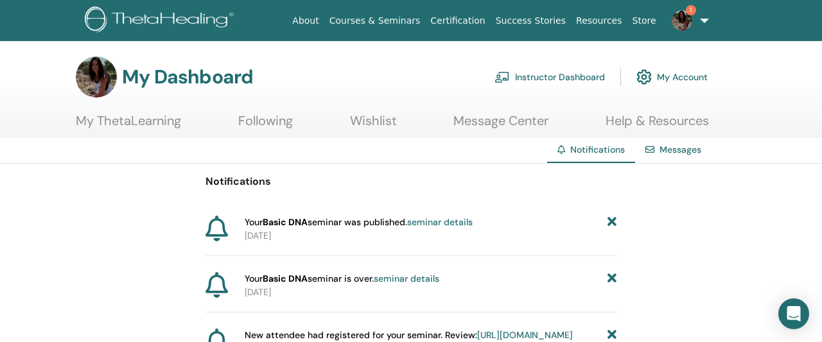
click at [679, 14] on img at bounding box center [682, 20] width 21 height 21
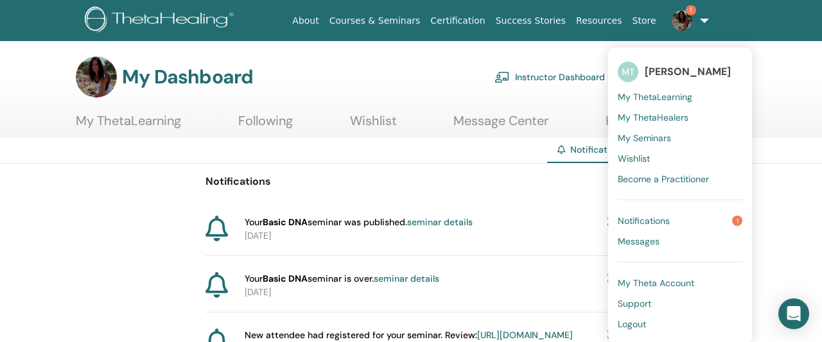
click at [651, 220] on span "Notifications" at bounding box center [644, 221] width 52 height 12
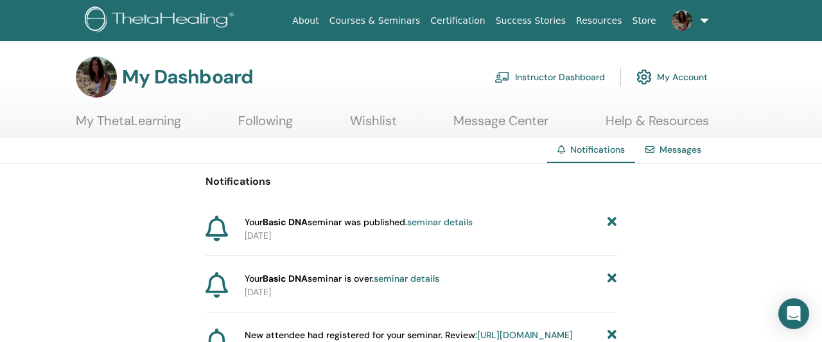
click at [410, 282] on link "seminar details" at bounding box center [407, 279] width 66 height 12
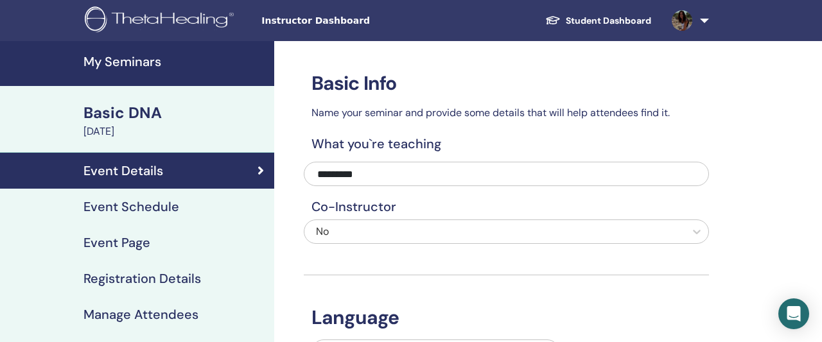
click at [110, 283] on h4 "Registration Details" at bounding box center [142, 278] width 118 height 15
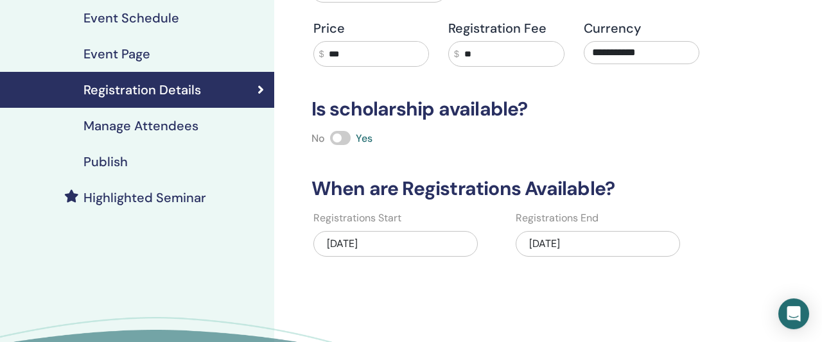
scroll to position [200, 0]
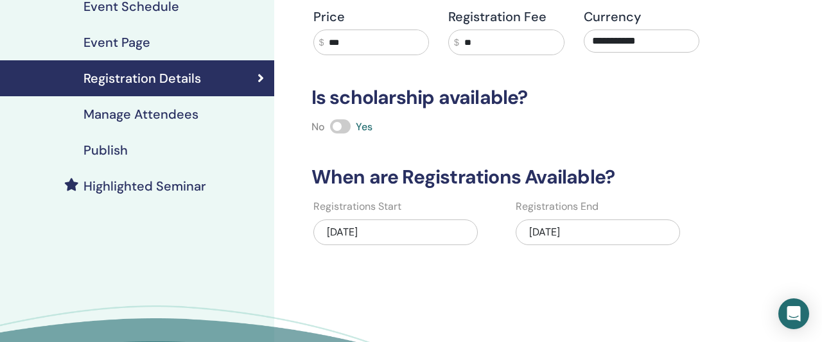
click at [115, 118] on h4 "Manage Attendees" at bounding box center [140, 114] width 115 height 15
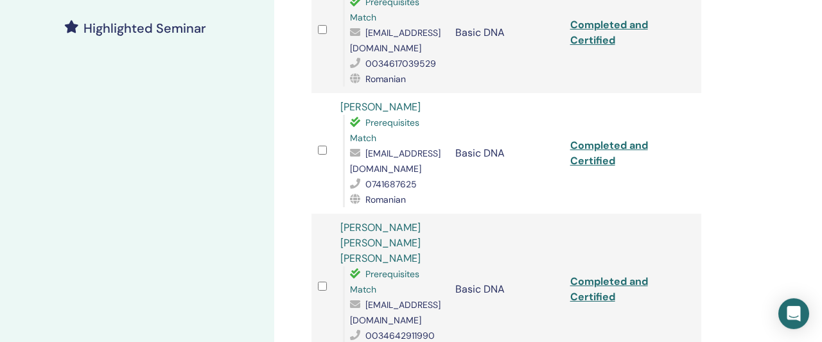
scroll to position [334, 0]
